Goal: Transaction & Acquisition: Subscribe to service/newsletter

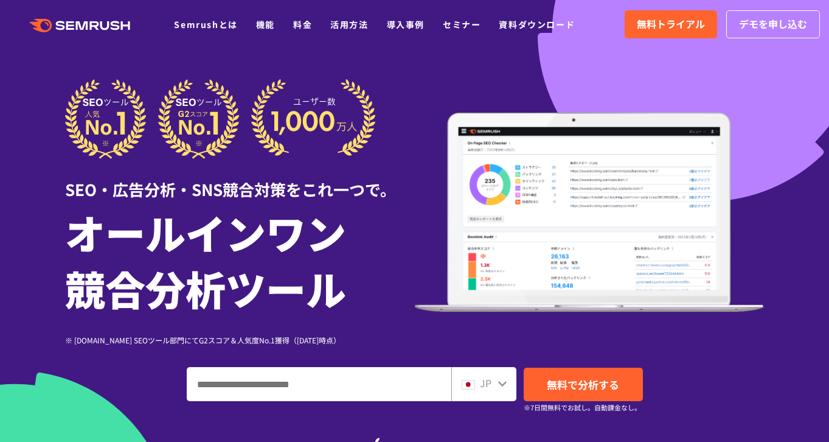
click at [291, 26] on ul "Semrushとは 機能 料金 活用方法 導入事例 セミナー 資料ダウンロード" at bounding box center [383, 24] width 419 height 16
click at [302, 24] on link "料金" at bounding box center [302, 24] width 19 height 12
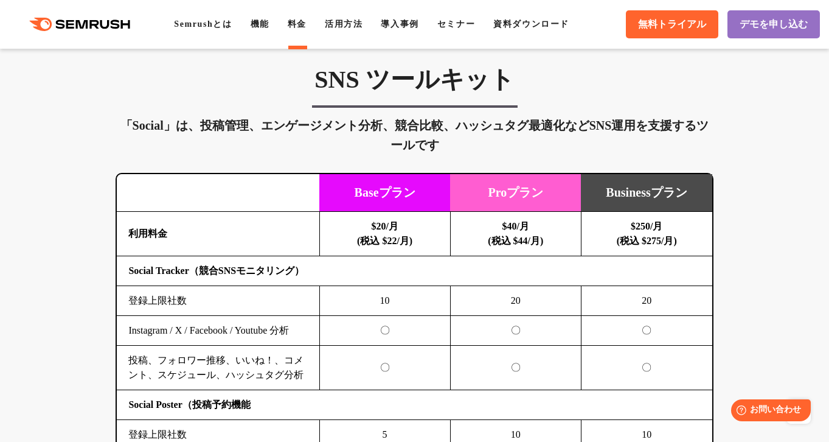
scroll to position [2527, 0]
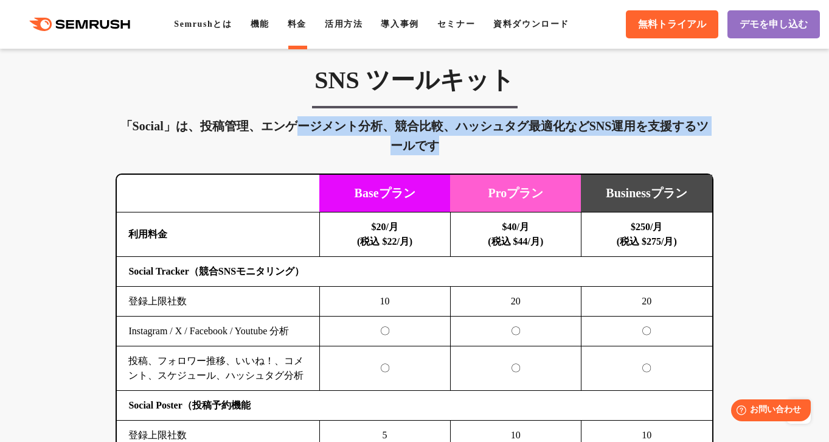
drag, startPoint x: 299, startPoint y: 127, endPoint x: 361, endPoint y: 162, distance: 70.8
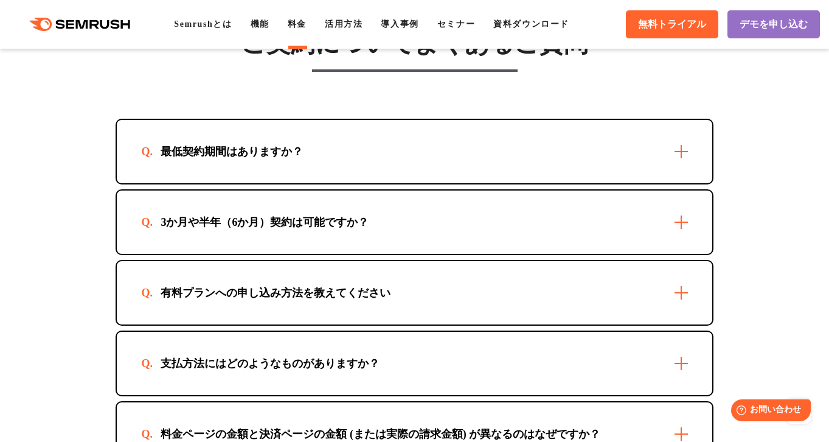
scroll to position [3629, 0]
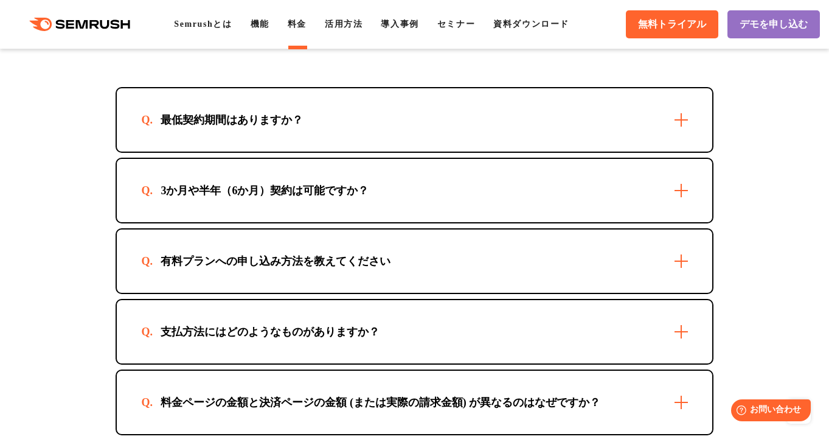
click at [371, 105] on div "最低契約期間はありますか？" at bounding box center [414, 119] width 595 height 63
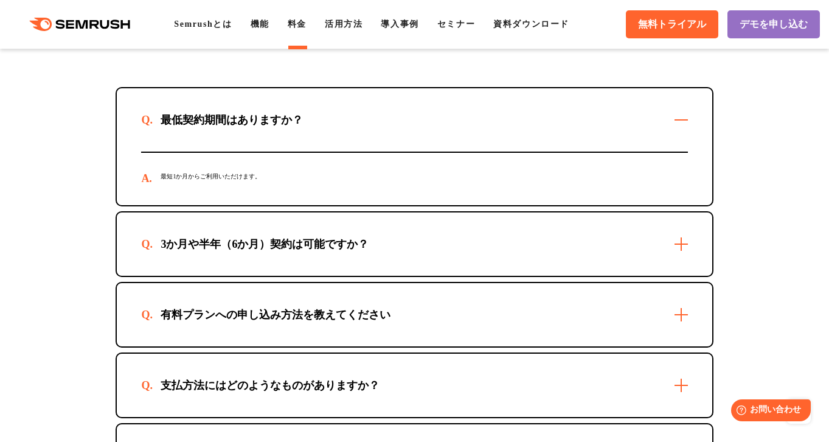
click at [371, 105] on div "最低契約期間はありますか？" at bounding box center [414, 119] width 595 height 63
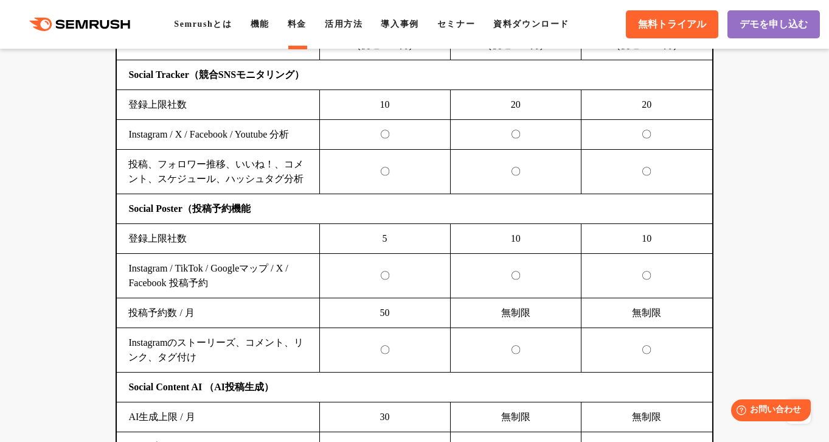
scroll to position [2710, 0]
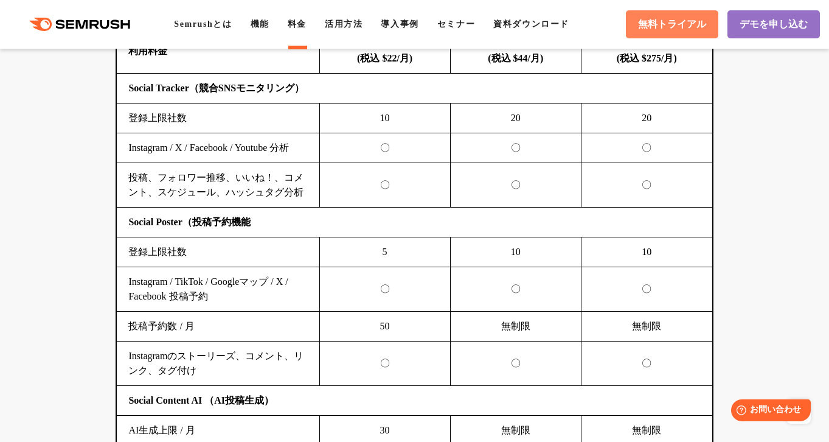
click at [630, 37] on link "無料トライアル" at bounding box center [672, 24] width 92 height 28
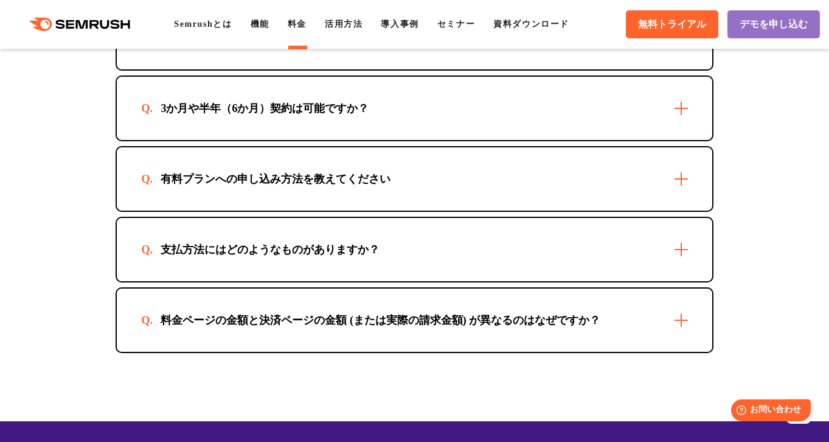
scroll to position [3720, 0]
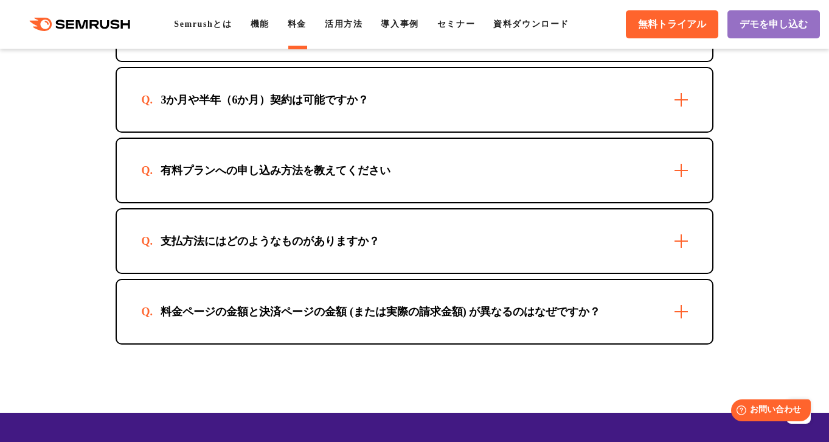
click at [634, 192] on div "有料プランへの申し込み方法を教えてください" at bounding box center [414, 170] width 595 height 63
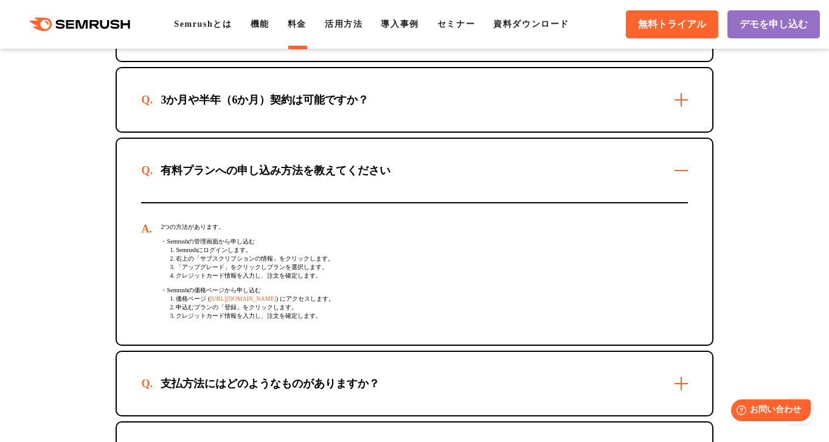
click at [625, 186] on div "有料プランへの申し込み方法を教えてください" at bounding box center [414, 170] width 595 height 63
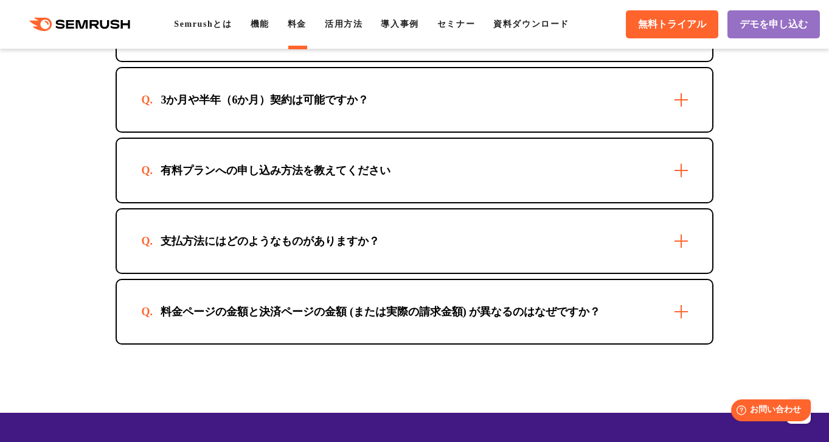
click at [695, 171] on div "有料プランへの申し込み方法を教えてください" at bounding box center [414, 170] width 595 height 63
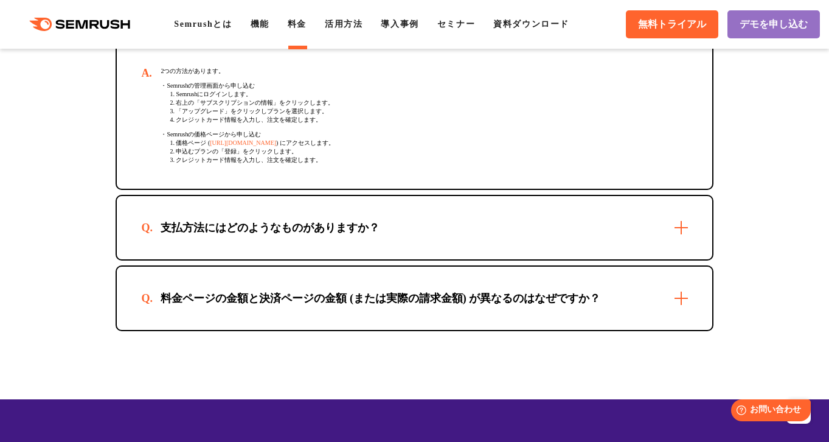
scroll to position [3877, 0]
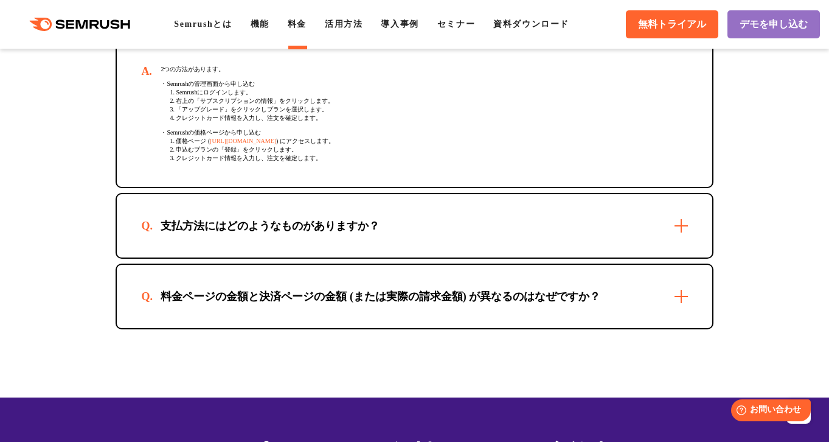
click at [565, 252] on div "支払方法にはどのようなものがありますか？" at bounding box center [414, 225] width 595 height 63
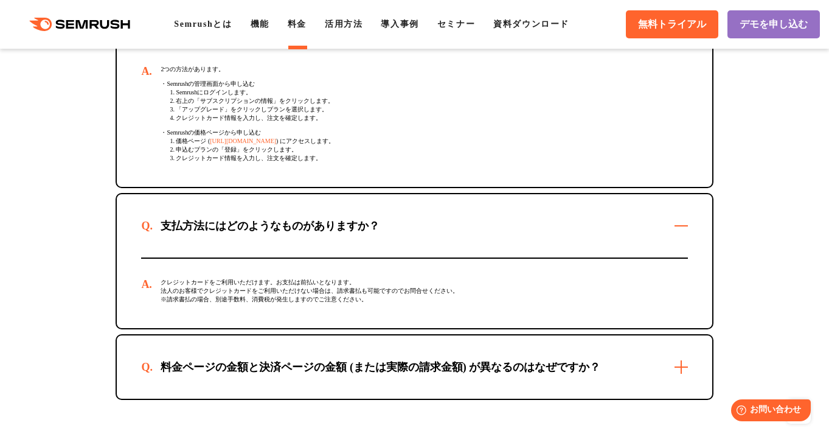
click at [540, 374] on div "料金ページの金額と決済ページの金額 (または実際の請求金額) が異なるのはなぜですか？" at bounding box center [380, 366] width 479 height 15
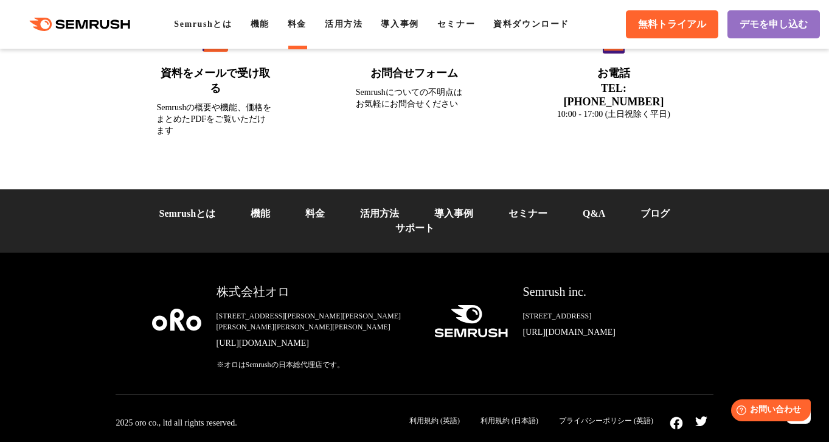
scroll to position [4781, 0]
click at [274, 283] on div "株式会社オロ" at bounding box center [316, 292] width 198 height 18
drag, startPoint x: 286, startPoint y: 260, endPoint x: 223, endPoint y: 259, distance: 63.9
click at [223, 283] on div "株式会社オロ" at bounding box center [316, 292] width 198 height 18
copy div "株式会社オロ"
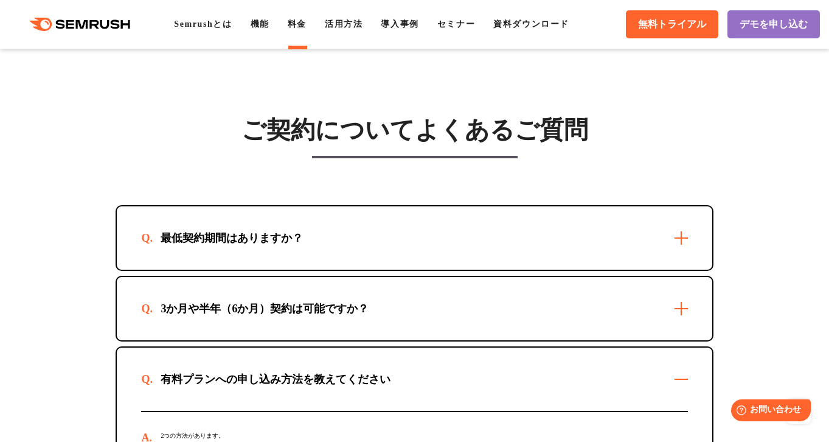
scroll to position [3510, 0]
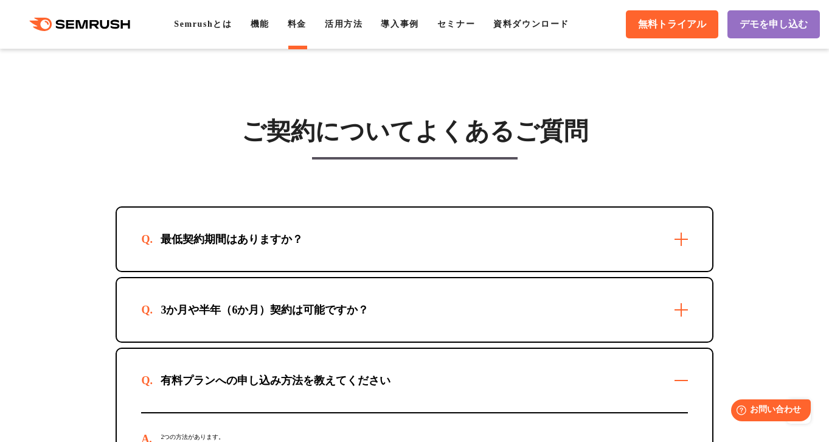
click at [684, 379] on div "有料プランへの申し込み方法を教えてください" at bounding box center [414, 380] width 595 height 63
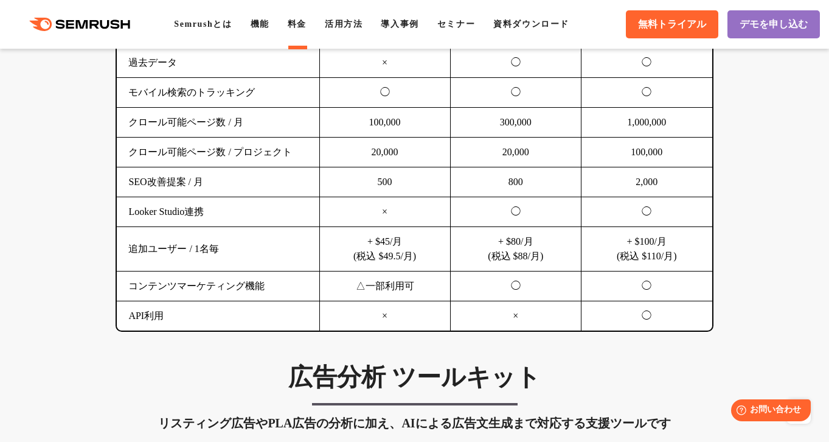
scroll to position [897, 0]
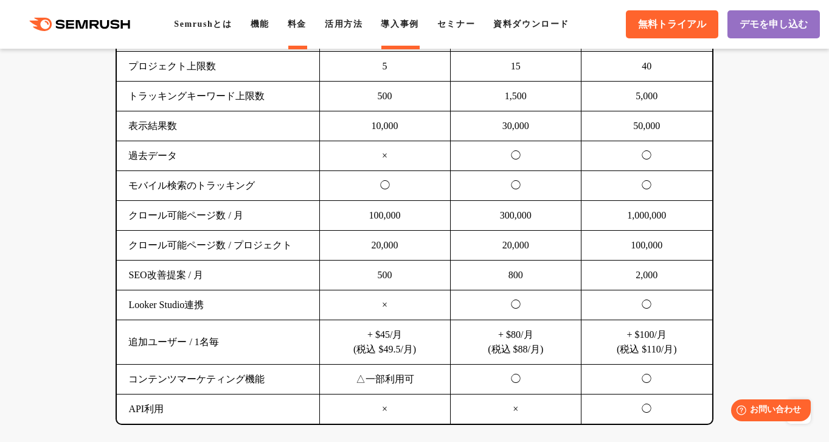
click at [413, 25] on link "導入事例" at bounding box center [400, 23] width 38 height 9
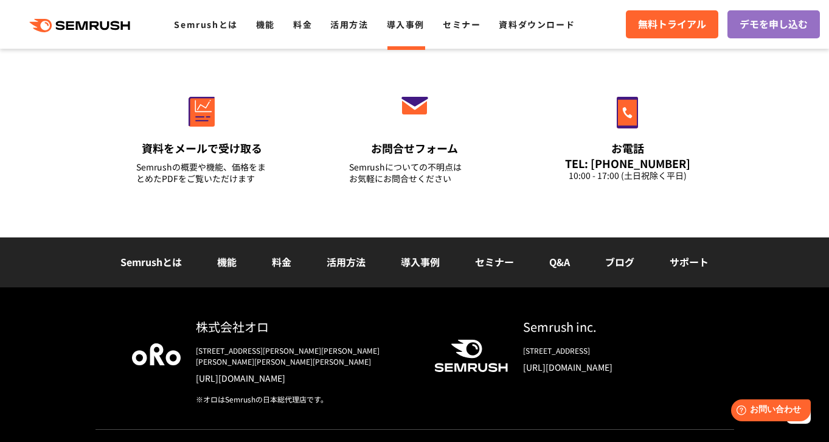
scroll to position [1660, 0]
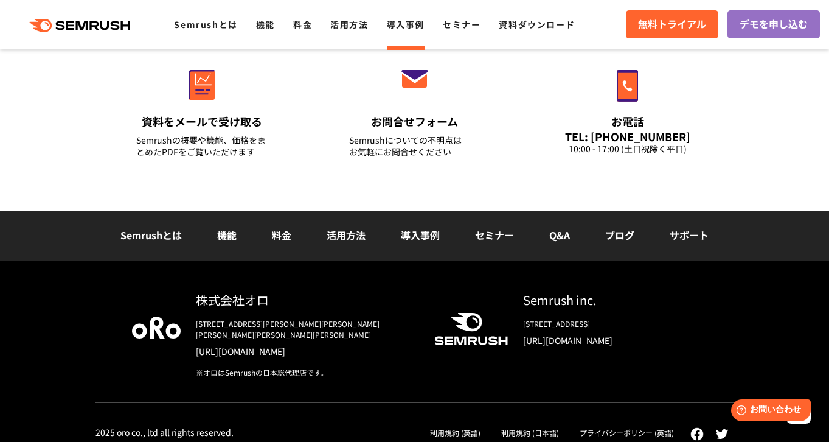
click at [280, 234] on link "料金" at bounding box center [281, 234] width 19 height 15
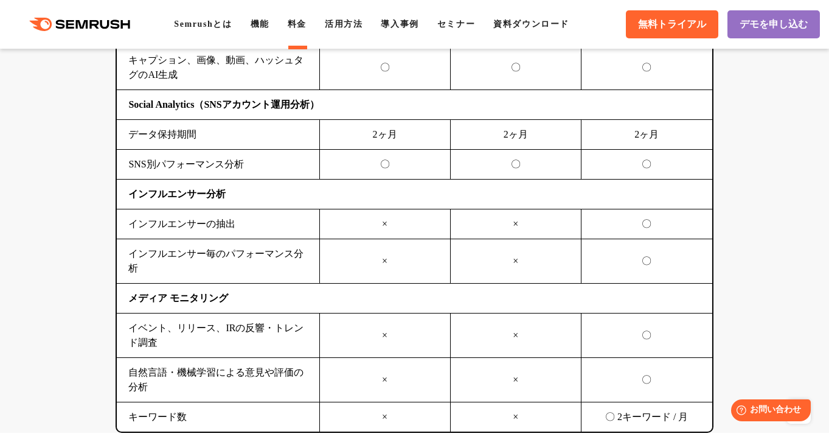
scroll to position [3112, 0]
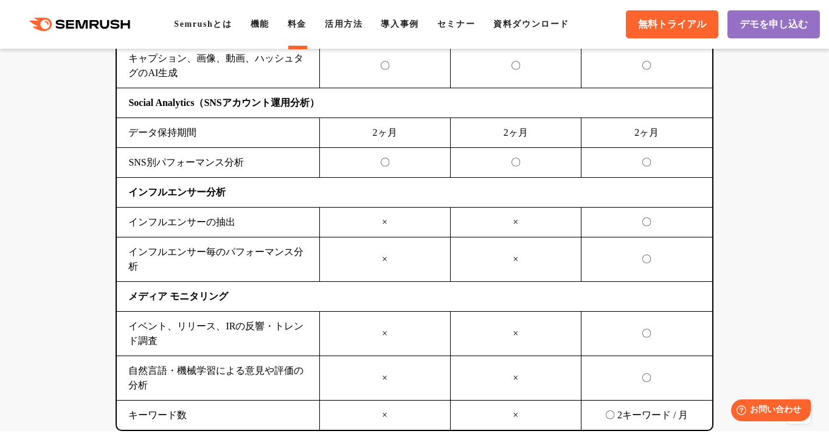
click at [263, 16] on div ".cls {fill: #FF642D;} .cls {fill: #FF642D;} Semrushとは 機能 料金 活用方法 導入事例 セミナー 資料ダウ…" at bounding box center [414, 24] width 829 height 36
click at [264, 27] on link "機能" at bounding box center [260, 23] width 19 height 9
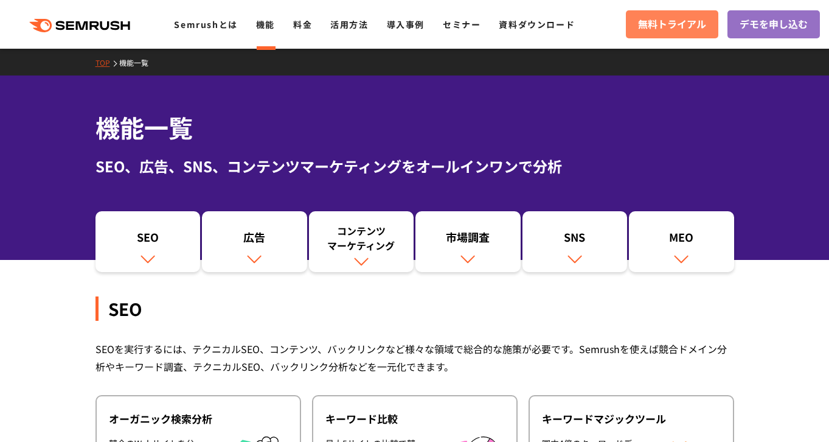
click at [644, 27] on span "無料トライアル" at bounding box center [672, 24] width 68 height 16
